Goal: Entertainment & Leisure: Consume media (video, audio)

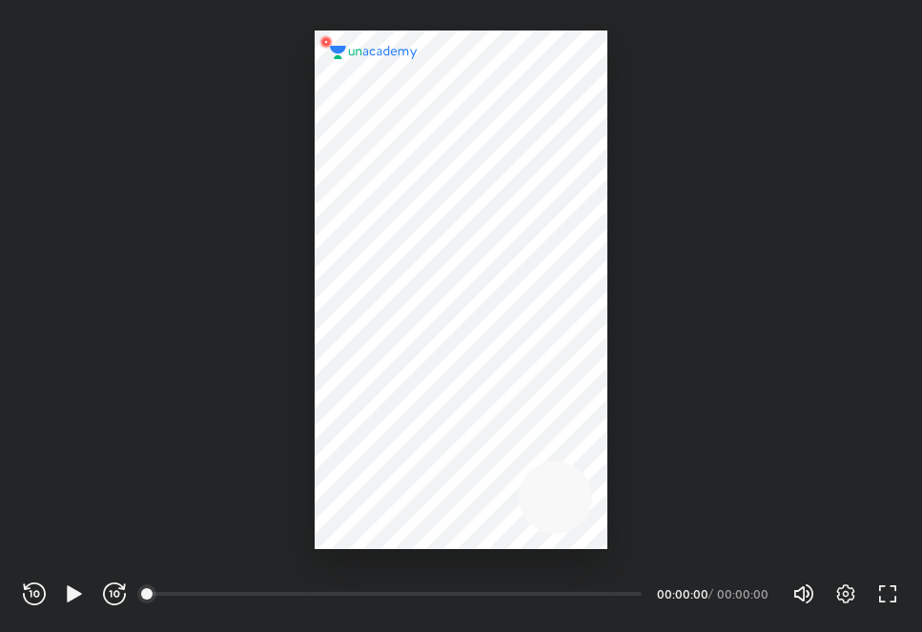
scroll to position [632, 922]
click at [72, 584] on icon "button" at bounding box center [74, 594] width 23 height 23
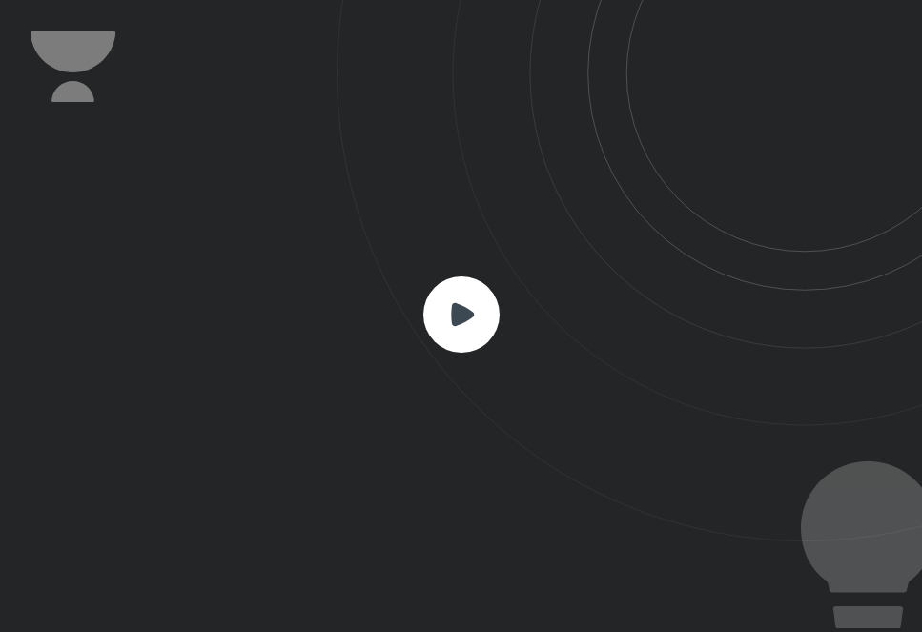
click at [450, 308] on rect at bounding box center [462, 315] width 76 height 76
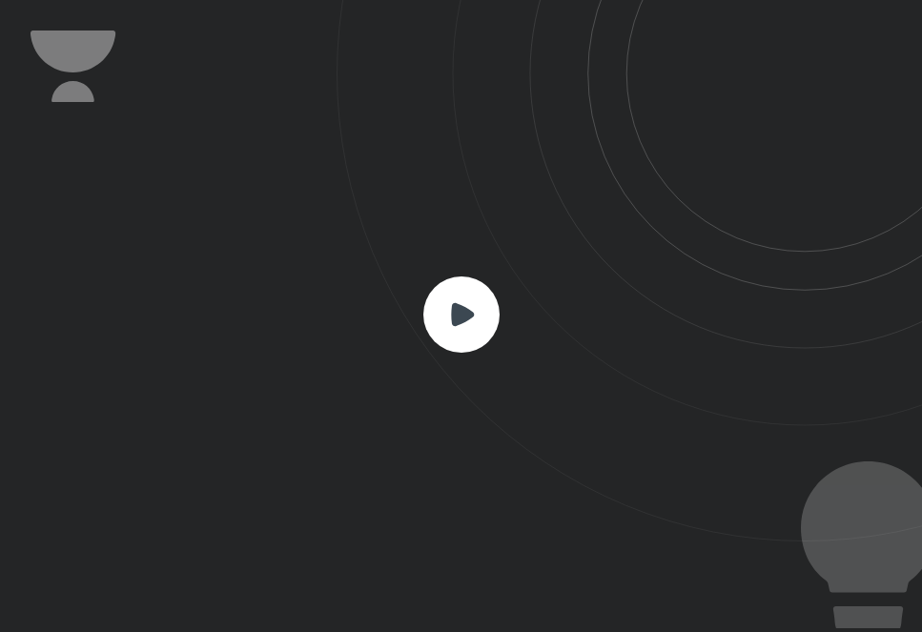
click at [450, 308] on rect at bounding box center [462, 315] width 76 height 76
drag, startPoint x: 118, startPoint y: 114, endPoint x: 155, endPoint y: 567, distance: 453.6
click at [155, 567] on div at bounding box center [461, 316] width 922 height 632
click at [732, 588] on div at bounding box center [461, 316] width 922 height 632
